Goal: Book appointment/travel/reservation

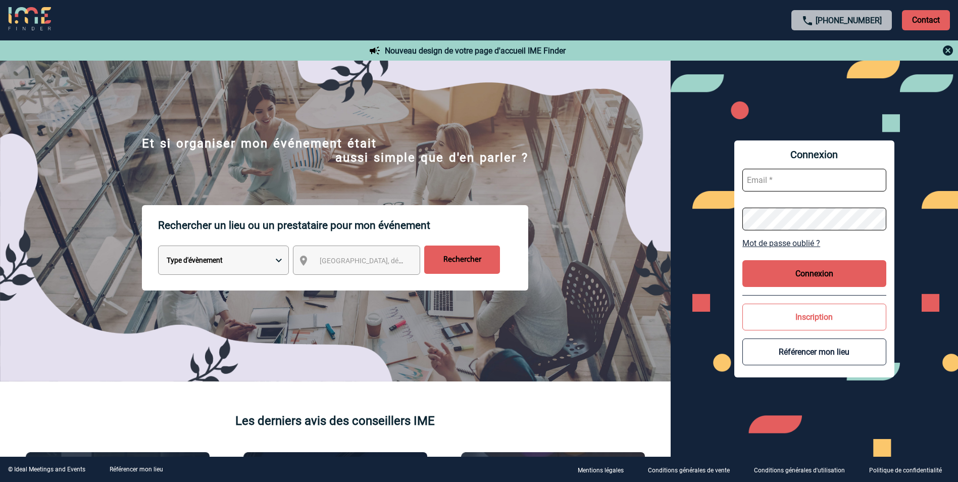
click at [278, 258] on select "Type d'évènement Séminaire avec nuitée Réunion Repas de groupe Team Building & …" at bounding box center [223, 260] width 131 height 29
select select "1"
click at [158, 247] on select "Type d'évènement Séminaire avec nuitée Réunion Repas de groupe Team Building & …" at bounding box center [223, 260] width 131 height 29
click at [341, 262] on span "Ville, département, région..." at bounding box center [390, 261] width 140 height 8
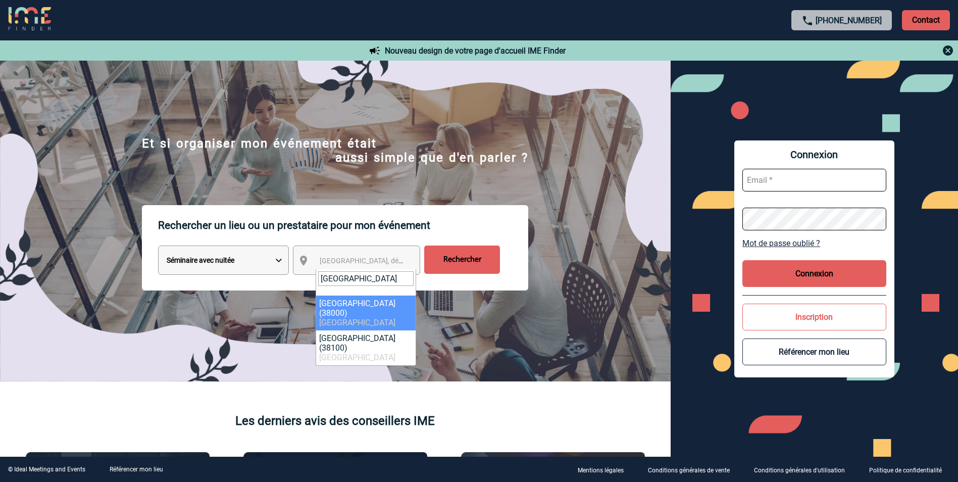
type input "[GEOGRAPHIC_DATA]"
select select "35563"
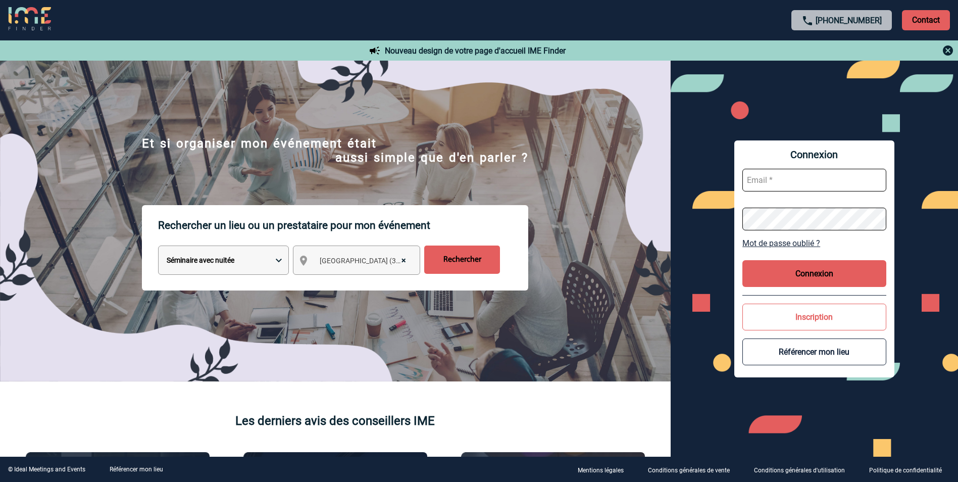
click at [466, 261] on input "Rechercher" at bounding box center [462, 260] width 76 height 28
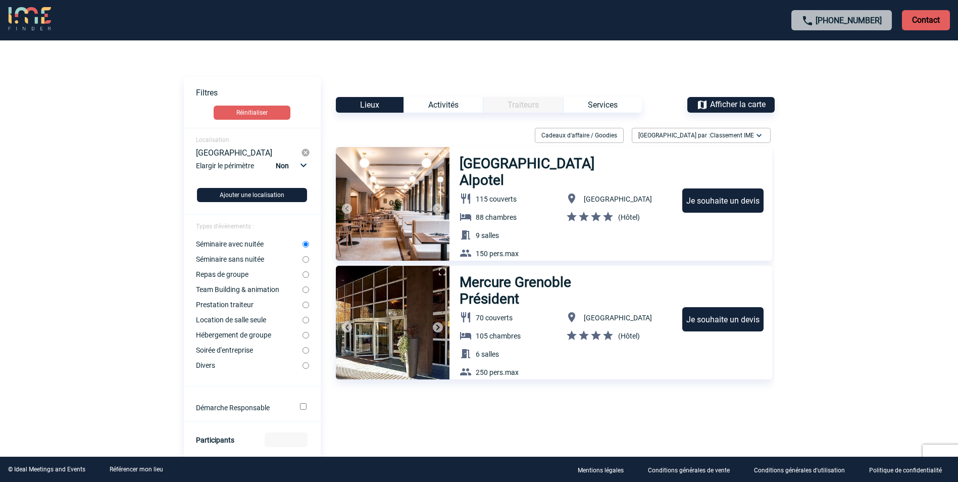
click at [442, 104] on div "Activités" at bounding box center [443, 105] width 79 height 16
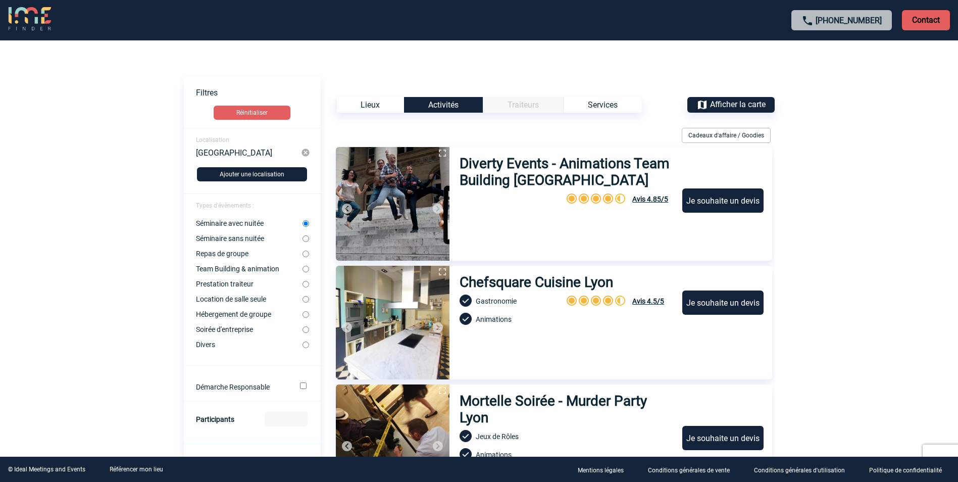
click at [531, 105] on div "Traiteurs" at bounding box center [523, 105] width 80 height 16
click at [607, 102] on div "Services" at bounding box center [602, 105] width 79 height 16
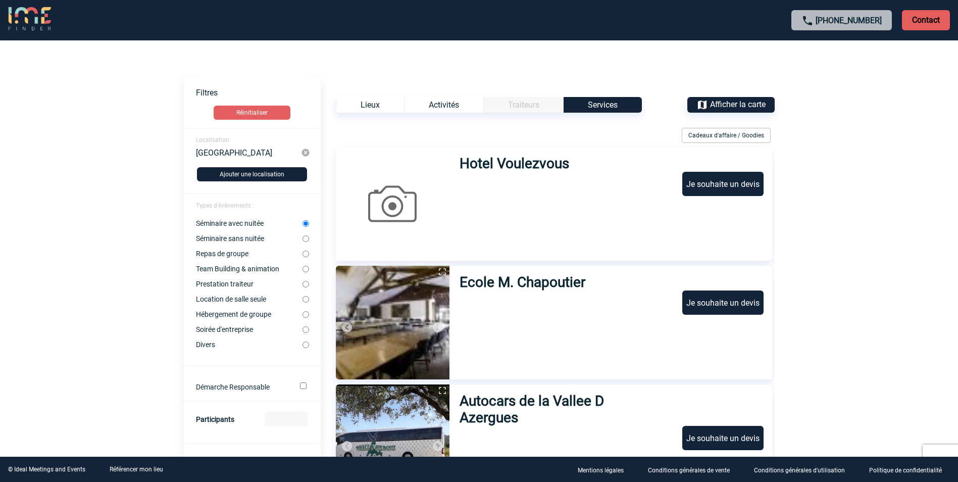
click at [305, 285] on input "Prestation traiteur" at bounding box center [306, 284] width 7 height 7
radio input "true"
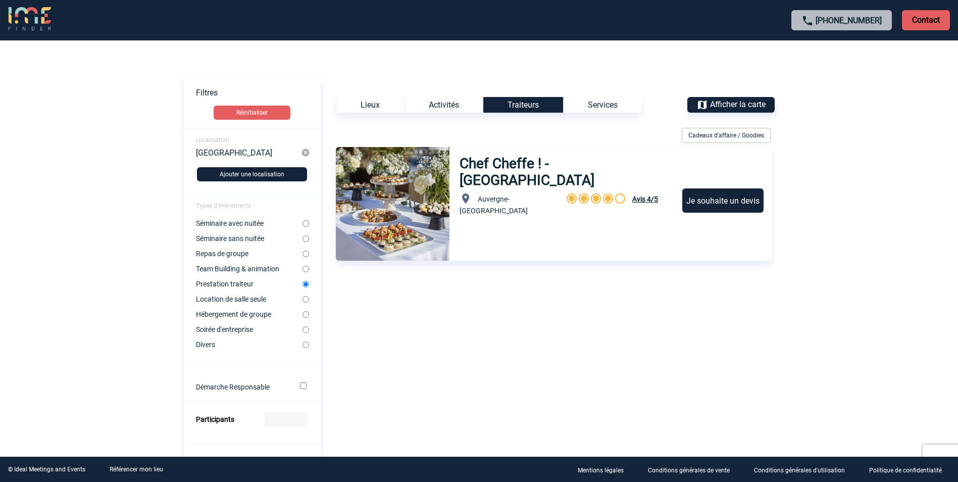
click at [369, 104] on div "Lieux" at bounding box center [370, 105] width 68 height 16
